Goal: Transaction & Acquisition: Obtain resource

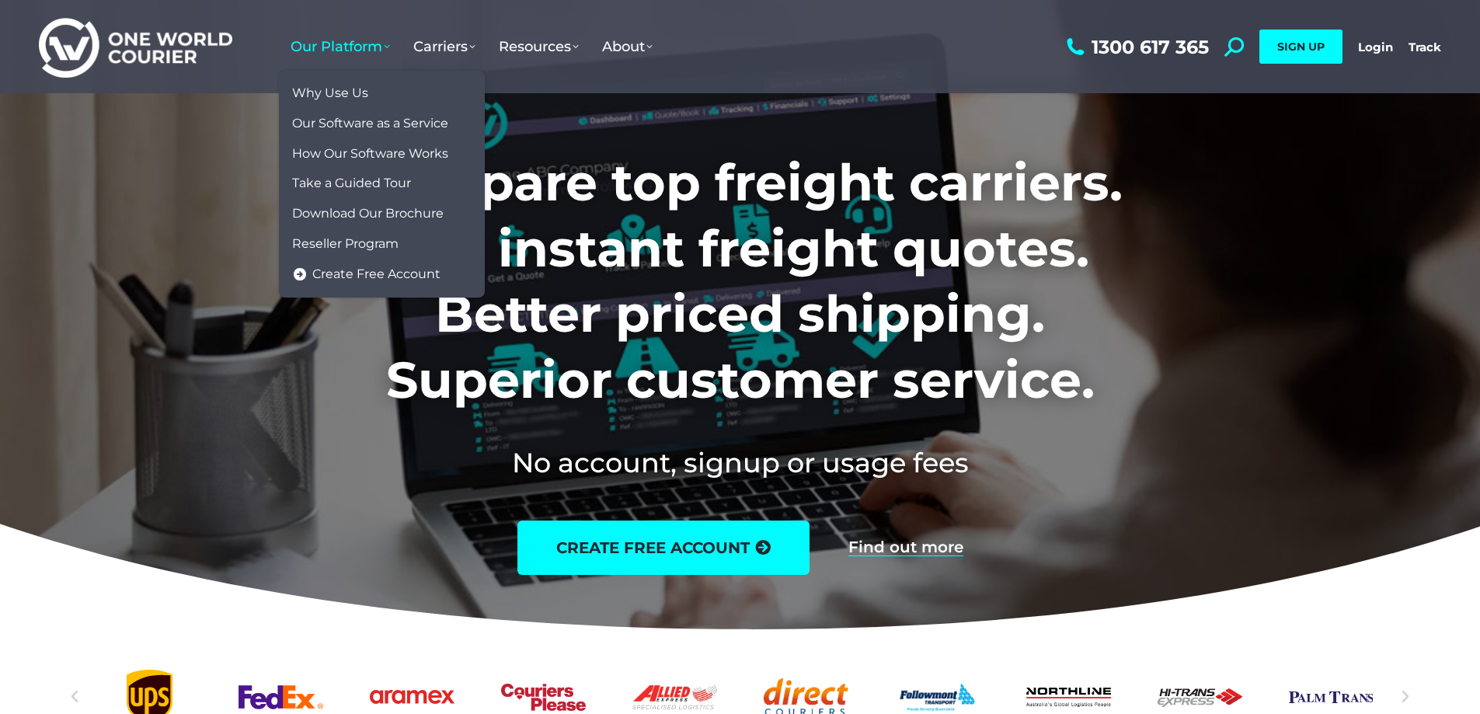
click at [368, 47] on span "Our Platform" at bounding box center [340, 46] width 99 height 17
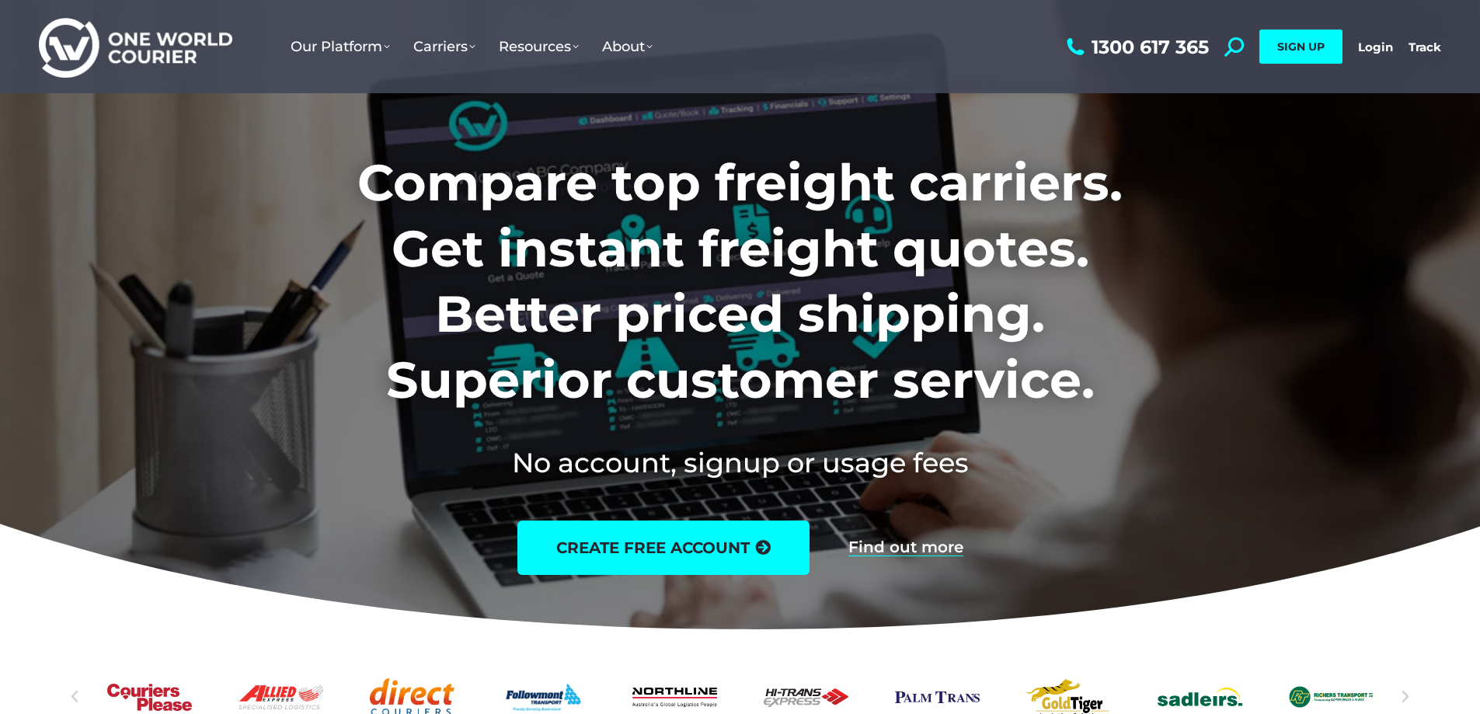
click at [1109, 469] on h2 "No account, signup or usage fees" at bounding box center [740, 463] width 970 height 38
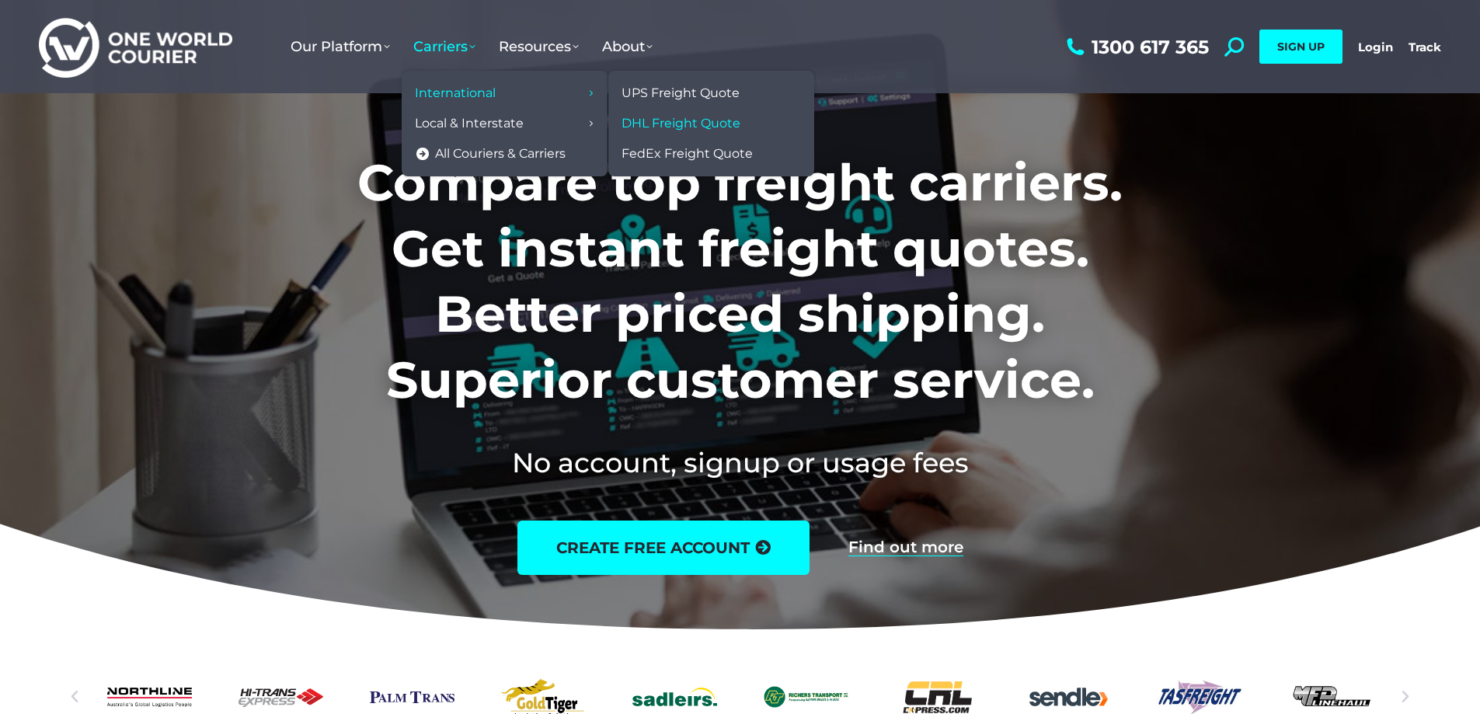
click at [717, 124] on span "DHL Freight Quote" at bounding box center [681, 124] width 119 height 16
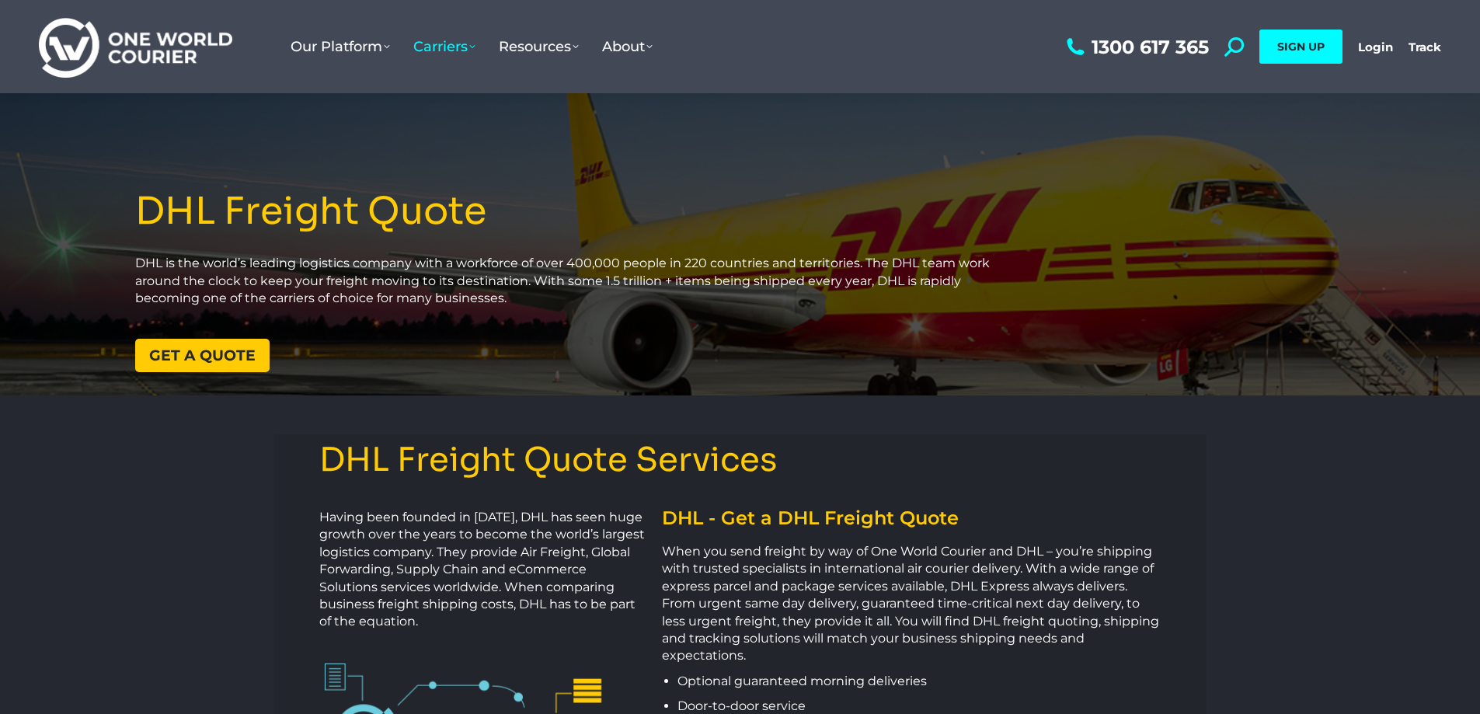
click at [221, 356] on span "Get a quote" at bounding box center [202, 355] width 106 height 15
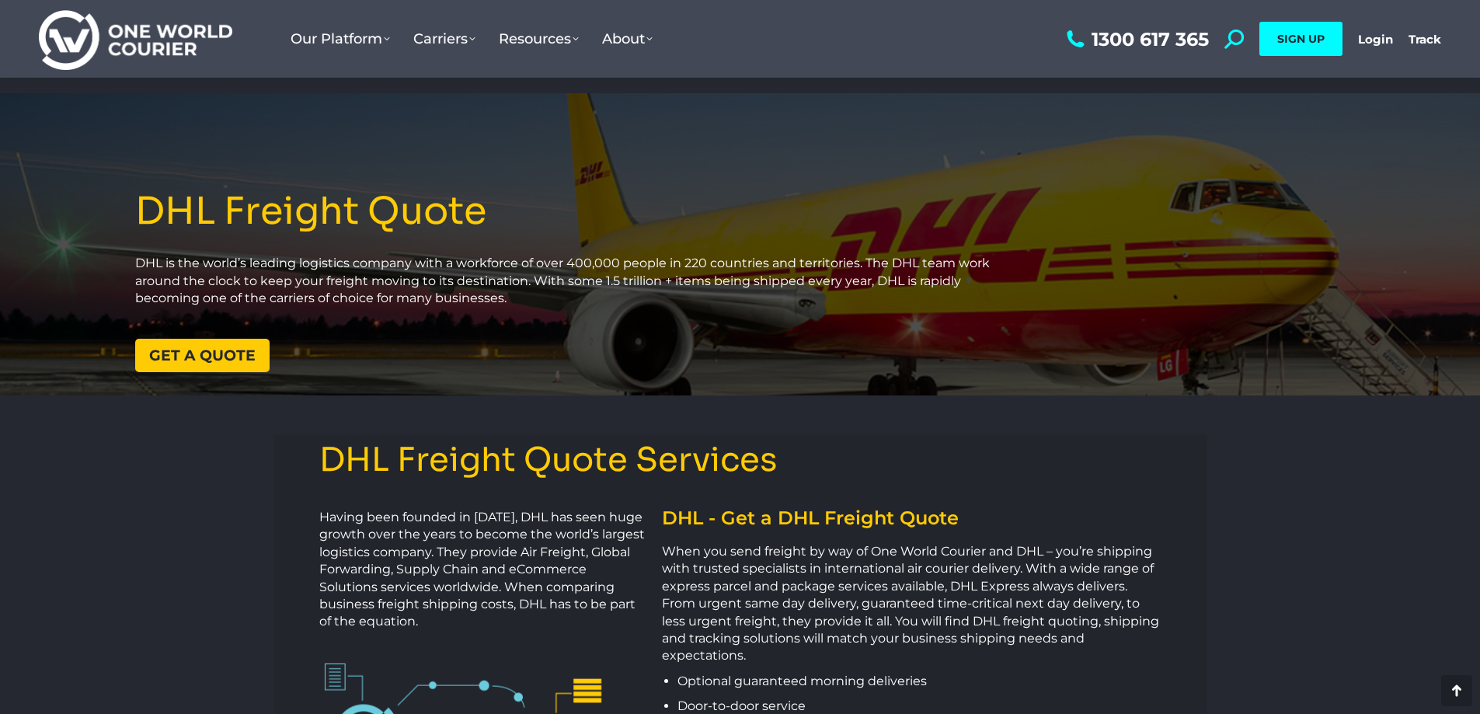
scroll to position [1973, 0]
